Goal: Task Accomplishment & Management: Use online tool/utility

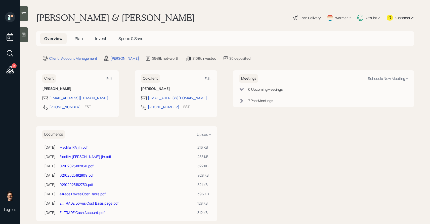
click at [99, 40] on span "Invest" at bounding box center [100, 39] width 11 height 6
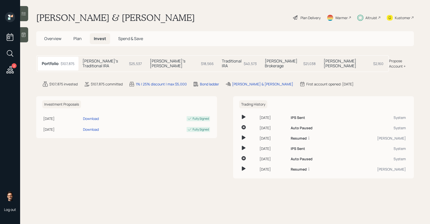
click at [118, 61] on h5 "Judy's Traditional IRA" at bounding box center [105, 64] width 45 height 10
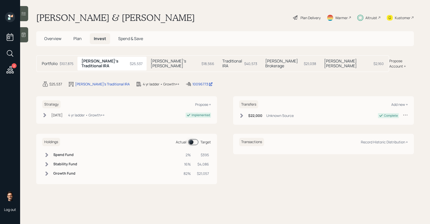
click at [168, 62] on div "Judy's Roth $18,566" at bounding box center [183, 64] width 72 height 14
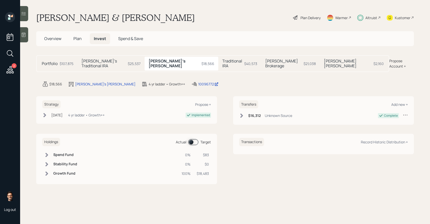
click at [320, 58] on div "Erwin's Roth $2,160" at bounding box center [354, 64] width 68 height 14
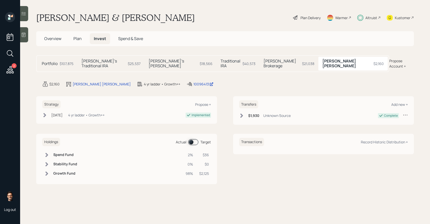
click at [192, 139] on span at bounding box center [193, 142] width 10 height 6
click at [312, 16] on div "Plan Delivery" at bounding box center [311, 17] width 20 height 5
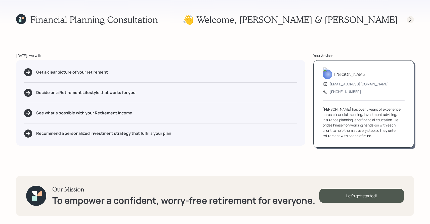
click at [411, 19] on icon at bounding box center [410, 19] width 5 height 5
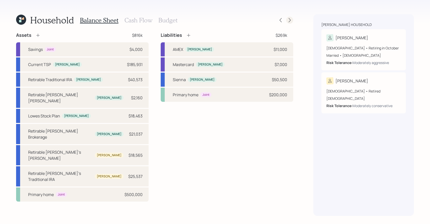
click at [292, 22] on div at bounding box center [289, 20] width 7 height 7
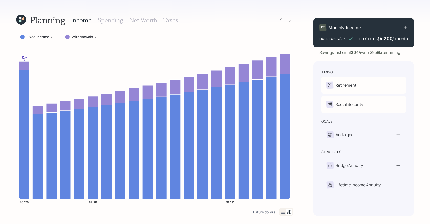
click at [292, 22] on div at bounding box center [289, 20] width 7 height 7
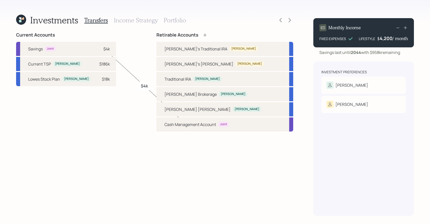
click at [292, 22] on div at bounding box center [289, 20] width 7 height 7
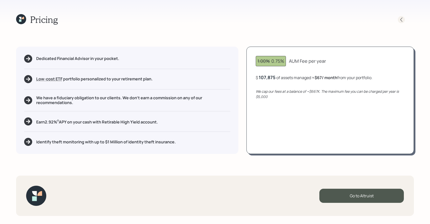
click at [402, 20] on icon at bounding box center [401, 19] width 5 height 5
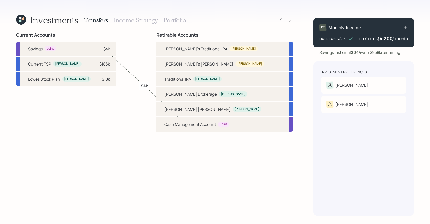
click at [167, 22] on h3 "Portfolio" at bounding box center [175, 20] width 22 height 7
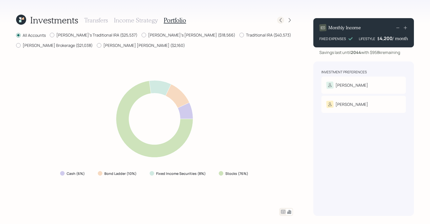
click at [280, 17] on div at bounding box center [280, 20] width 7 height 7
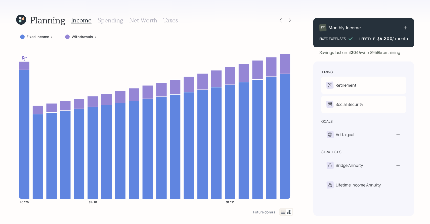
click at [172, 19] on h3 "Taxes" at bounding box center [170, 20] width 15 height 7
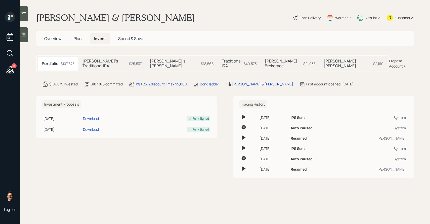
click at [122, 64] on div "[PERSON_NAME]'s Traditional IRA $25,537" at bounding box center [111, 64] width 67 height 14
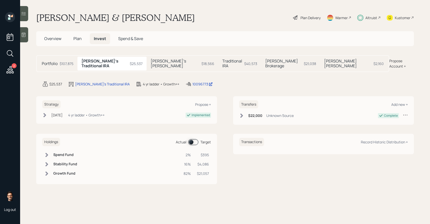
click at [196, 139] on span at bounding box center [193, 142] width 10 height 6
click at [167, 61] on h5 "[PERSON_NAME]'s [PERSON_NAME]" at bounding box center [175, 64] width 49 height 10
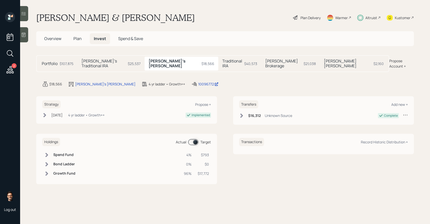
click at [222, 62] on h5 "Traditional IRA" at bounding box center [232, 64] width 20 height 10
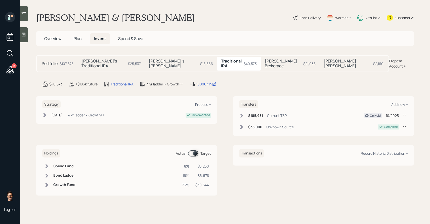
click at [193, 150] on span at bounding box center [193, 153] width 10 height 6
click at [80, 41] on span "Plan" at bounding box center [77, 39] width 8 height 6
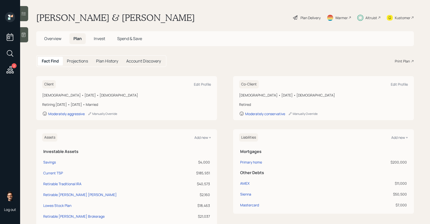
click at [104, 62] on h5 "Plan History" at bounding box center [107, 61] width 22 height 5
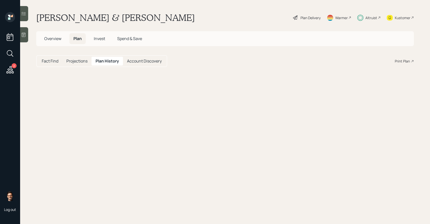
select select "97a349bc-985f-45fc-ae06-b07e861f7694"
select select "d086e5da-4746-4e16-a489-b06aa82b0571"
select select "fcf4fcb1-788b-41cb-a1a9-dcef12a67a60"
select select "ccdc02ac-d4e1-4c34-a394-4ef2c98d2106"
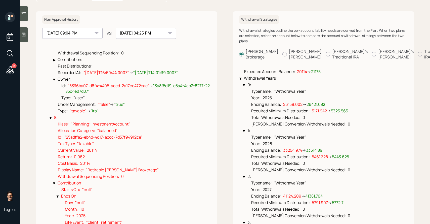
scroll to position [1249, 0]
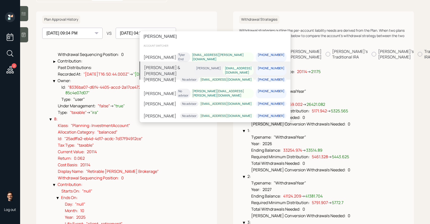
type input "[PERSON_NAME]"
click at [166, 65] on div "[PERSON_NAME] & [PERSON_NAME]" at bounding box center [169, 70] width 50 height 12
